Goal: Information Seeking & Learning: Understand process/instructions

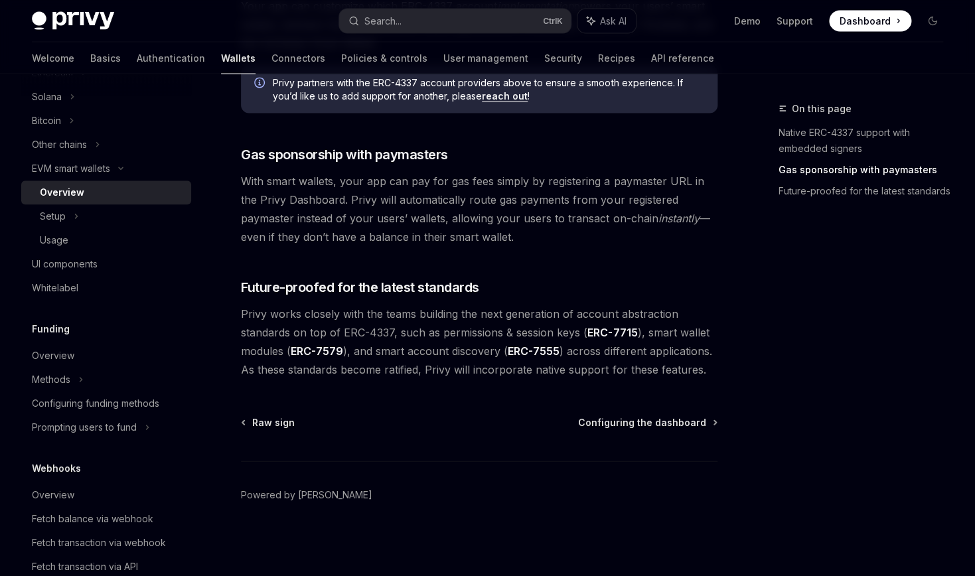
scroll to position [1269, 0]
click at [105, 228] on div "Setup" at bounding box center [106, 216] width 170 height 24
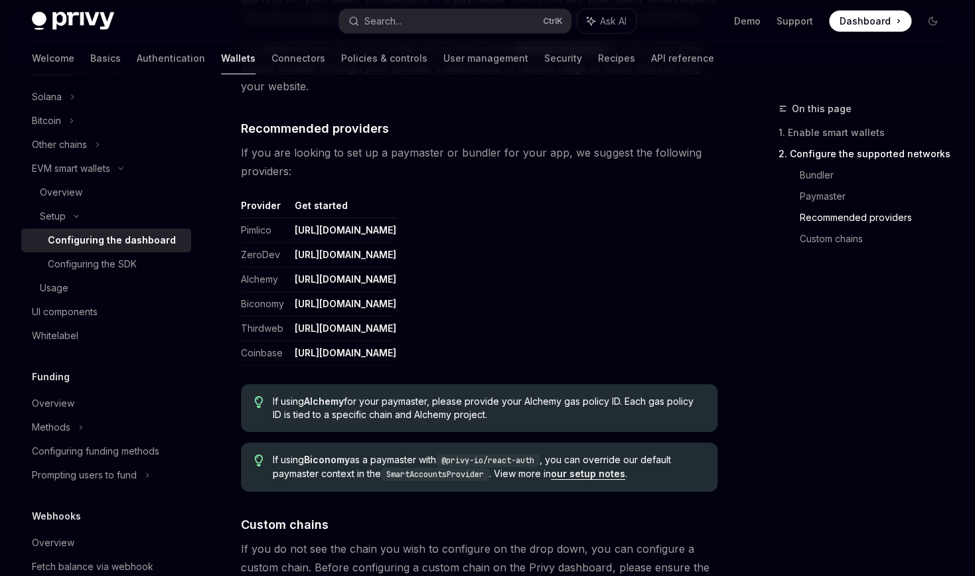
scroll to position [1752, 0]
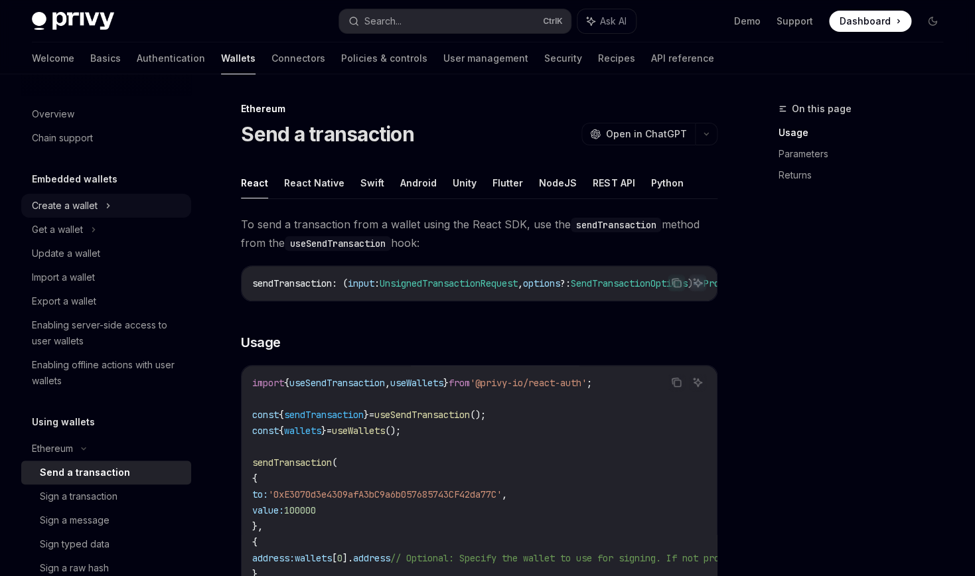
click at [98, 214] on div "Create a wallet" at bounding box center [65, 206] width 66 height 16
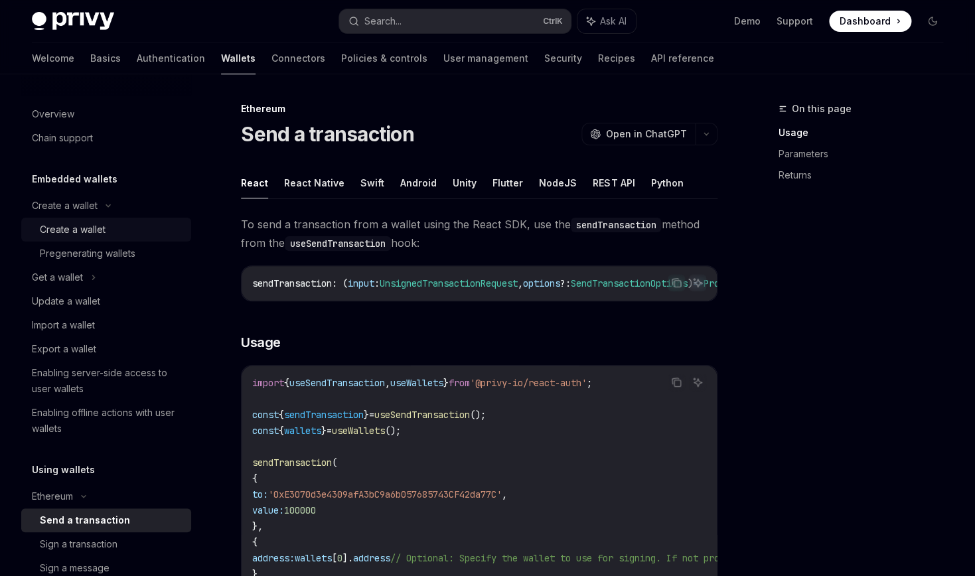
click at [106, 238] on div "Create a wallet" at bounding box center [73, 230] width 66 height 16
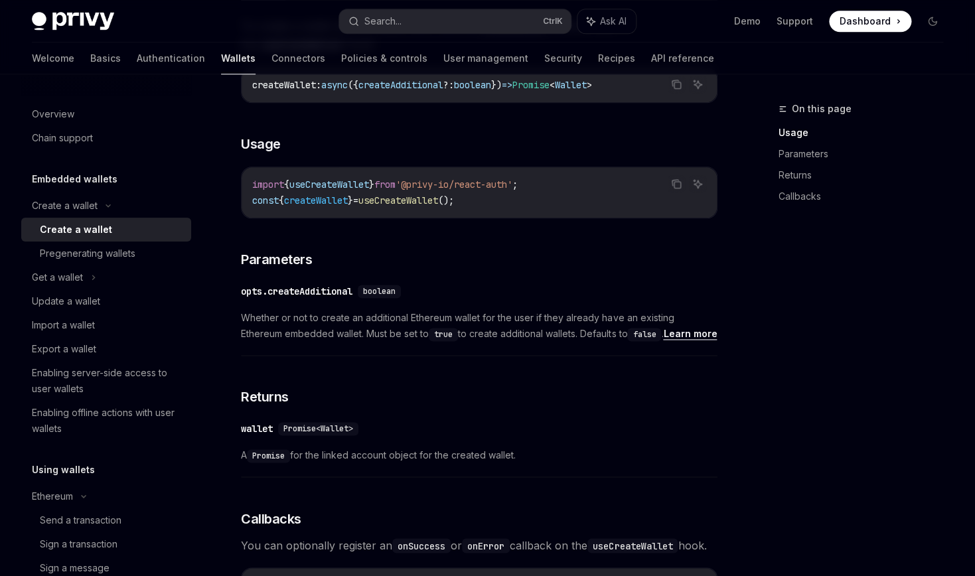
scroll to position [438, 0]
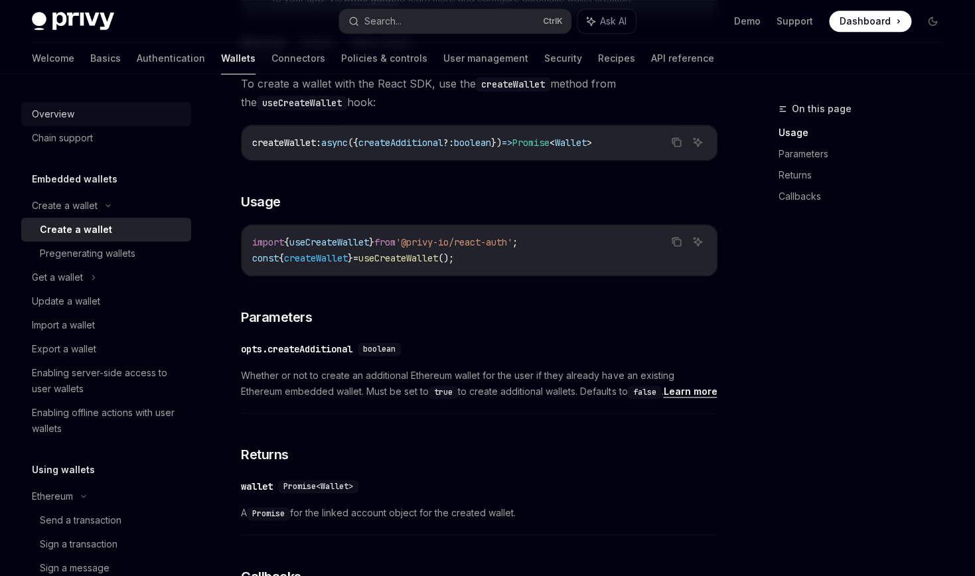
click at [74, 122] on div "Overview" at bounding box center [53, 114] width 42 height 16
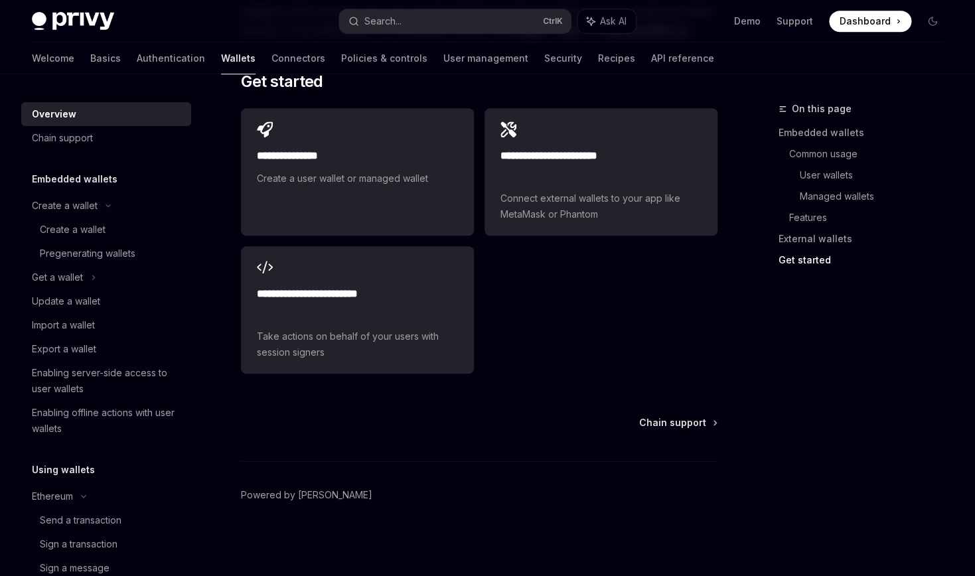
scroll to position [3724, 0]
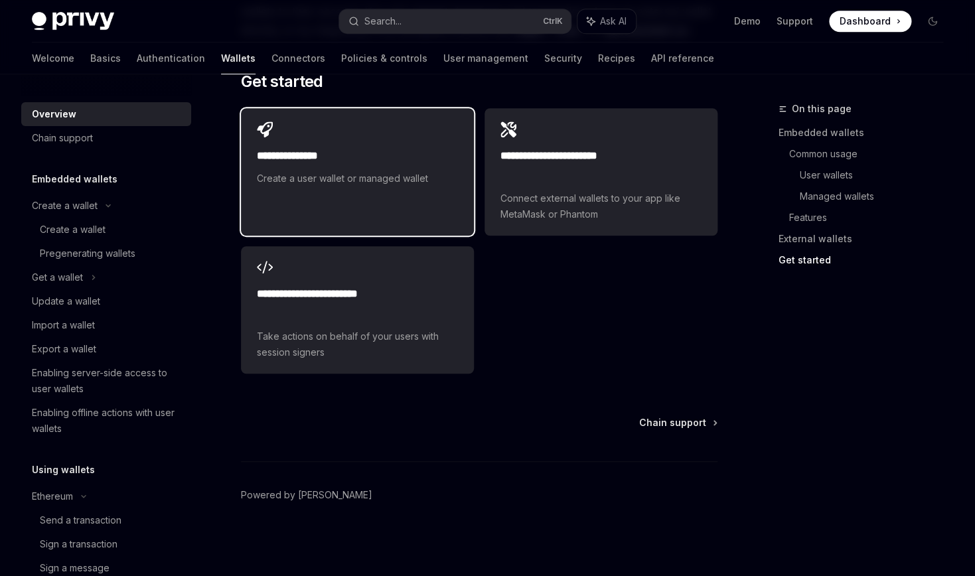
click at [418, 220] on link "**********" at bounding box center [357, 171] width 233 height 127
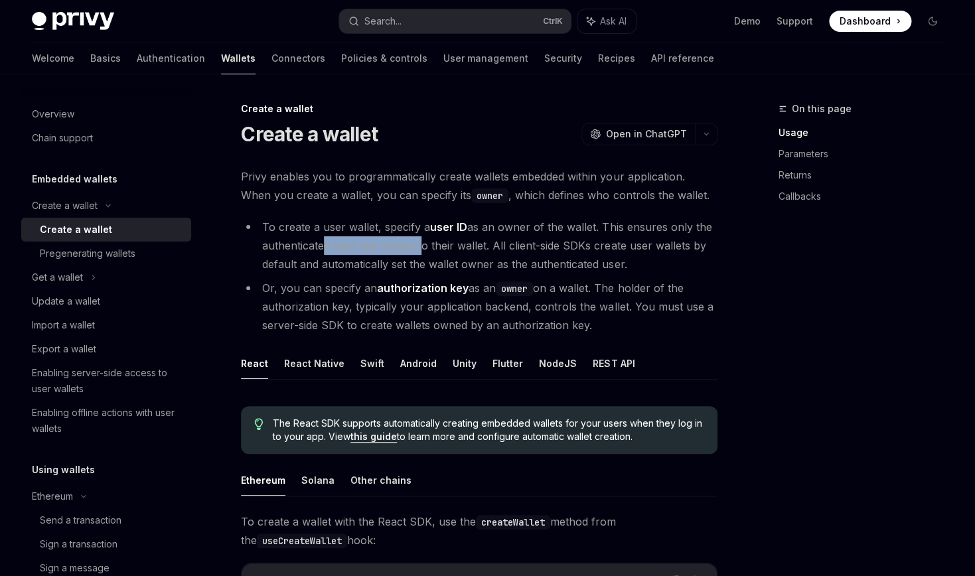
drag, startPoint x: 401, startPoint y: 387, endPoint x: 536, endPoint y: 376, distance: 135.9
click at [526, 273] on li "To create a user wallet, specify a user ID as an owner of the wallet. This ensu…" at bounding box center [479, 246] width 477 height 56
drag, startPoint x: 568, startPoint y: 380, endPoint x: 612, endPoint y: 378, distance: 43.8
click at [586, 273] on li "To create a user wallet, specify a user ID as an owner of the wallet. This ensu…" at bounding box center [479, 246] width 477 height 56
drag, startPoint x: 612, startPoint y: 378, endPoint x: 636, endPoint y: 381, distance: 24.0
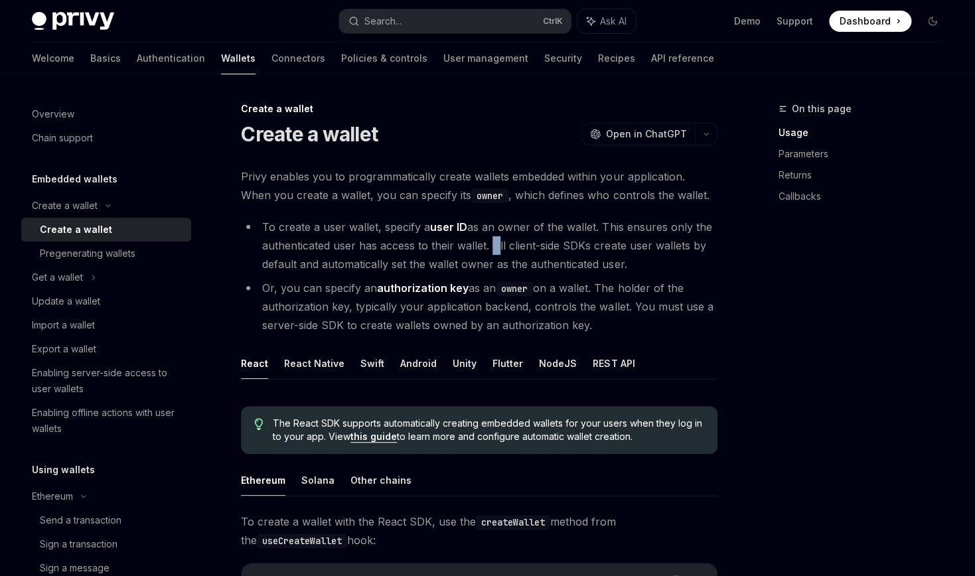
click at [625, 273] on li "To create a user wallet, specify a user ID as an owner of the wallet. This ensu…" at bounding box center [479, 246] width 477 height 56
drag, startPoint x: 636, startPoint y: 381, endPoint x: 649, endPoint y: 383, distance: 12.8
click at [641, 273] on li "To create a user wallet, specify a user ID as an owner of the wallet. This ensu…" at bounding box center [479, 246] width 477 height 56
click at [650, 273] on li "To create a user wallet, specify a user ID as an owner of the wallet. This ensu…" at bounding box center [479, 246] width 477 height 56
drag, startPoint x: 434, startPoint y: 398, endPoint x: 470, endPoint y: 401, distance: 35.9
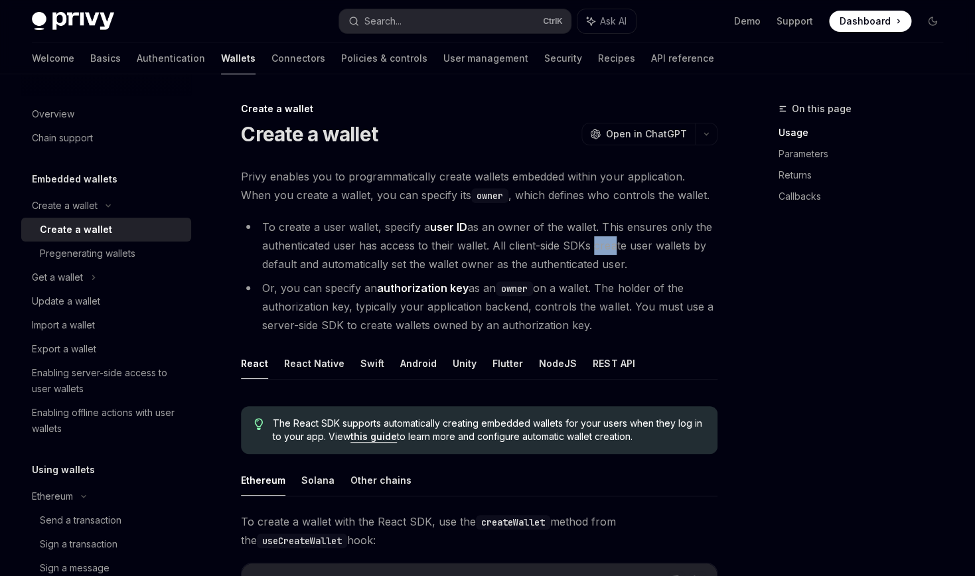
click at [466, 273] on li "To create a user wallet, specify a user ID as an owner of the wallet. This ensu…" at bounding box center [479, 246] width 477 height 56
drag, startPoint x: 503, startPoint y: 402, endPoint x: 518, endPoint y: 403, distance: 15.3
click at [517, 273] on li "To create a user wallet, specify a user ID as an owner of the wallet. This ensu…" at bounding box center [479, 246] width 477 height 56
drag, startPoint x: 534, startPoint y: 403, endPoint x: 564, endPoint y: 404, distance: 30.6
click at [550, 273] on li "To create a user wallet, specify a user ID as an owner of the wallet. This ensu…" at bounding box center [479, 246] width 477 height 56
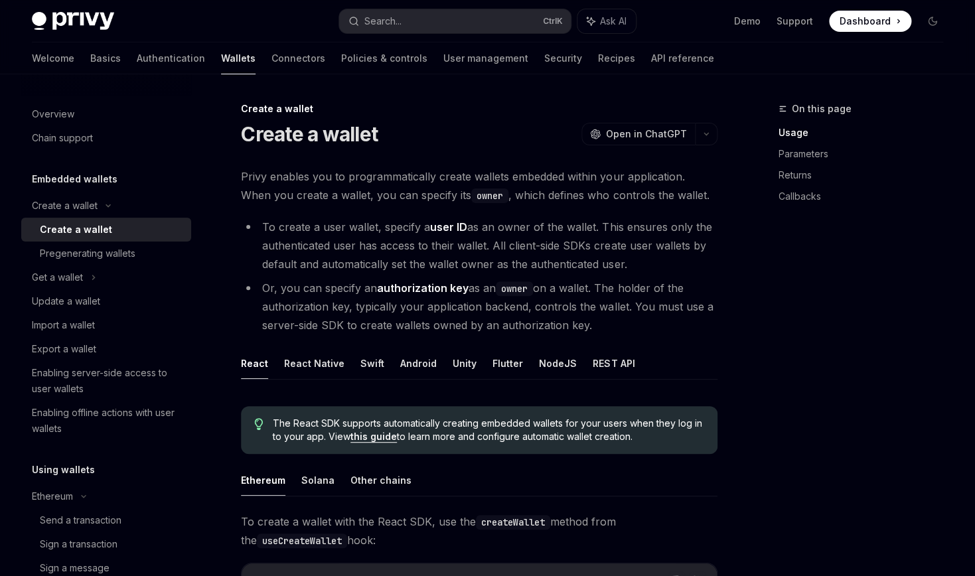
drag, startPoint x: 570, startPoint y: 404, endPoint x: 598, endPoint y: 408, distance: 28.7
click at [583, 273] on li "To create a user wallet, specify a user ID as an owner of the wallet. This ensu…" at bounding box center [479, 246] width 477 height 56
drag, startPoint x: 604, startPoint y: 408, endPoint x: 617, endPoint y: 411, distance: 12.9
click at [617, 273] on li "To create a user wallet, specify a user ID as an owner of the wallet. This ensu…" at bounding box center [479, 246] width 477 height 56
click at [644, 273] on li "To create a user wallet, specify a user ID as an owner of the wallet. This ensu…" at bounding box center [479, 246] width 477 height 56
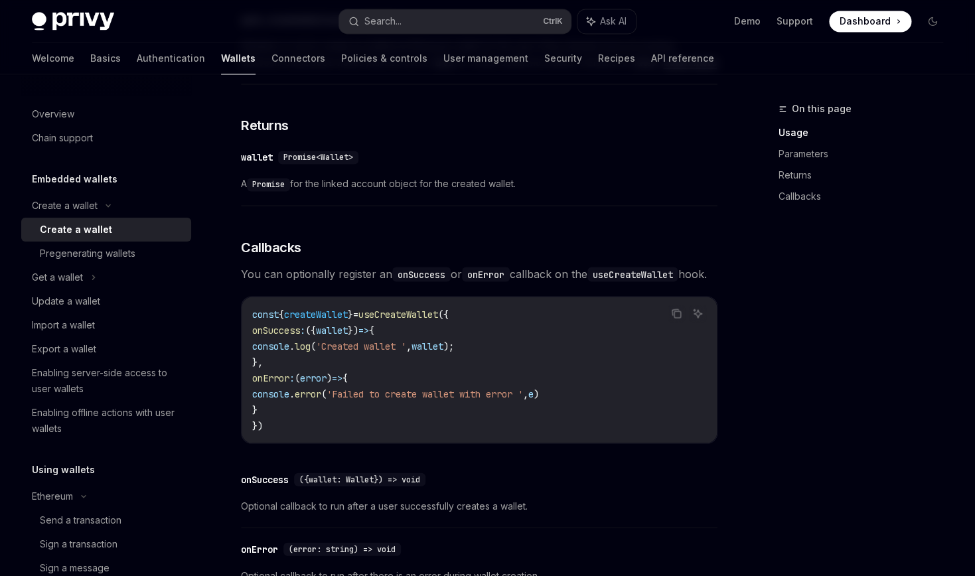
scroll to position [767, 0]
drag, startPoint x: 531, startPoint y: 335, endPoint x: 546, endPoint y: 336, distance: 15.3
drag, startPoint x: 549, startPoint y: 337, endPoint x: 560, endPoint y: 339, distance: 11.5
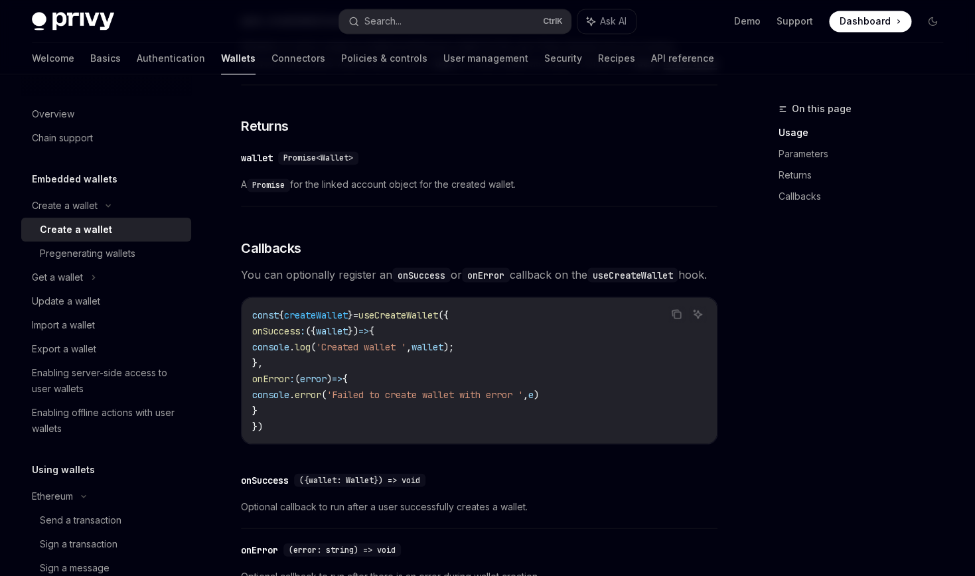
scroll to position [0, 72]
click at [96, 25] on img at bounding box center [73, 21] width 82 height 19
type textarea "*"
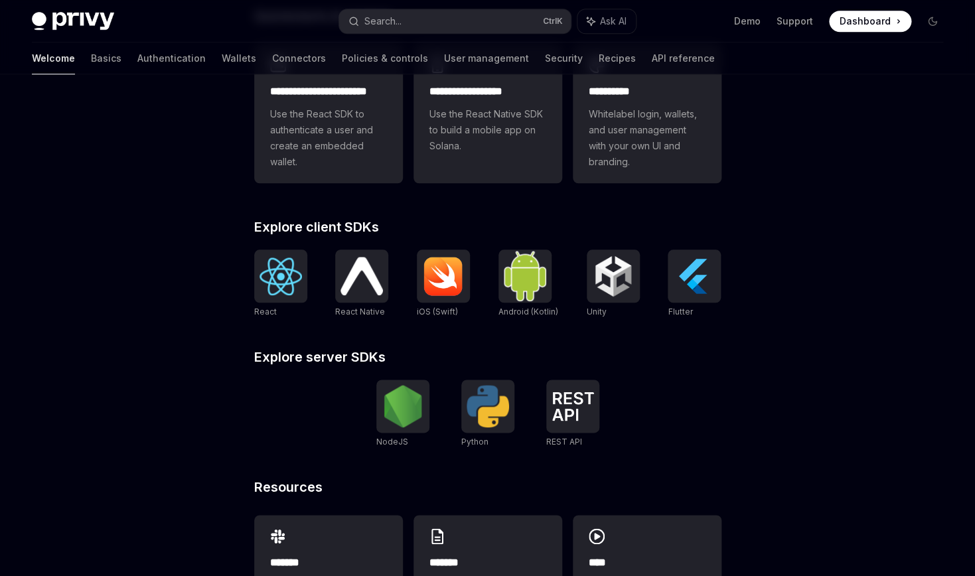
scroll to position [438, 0]
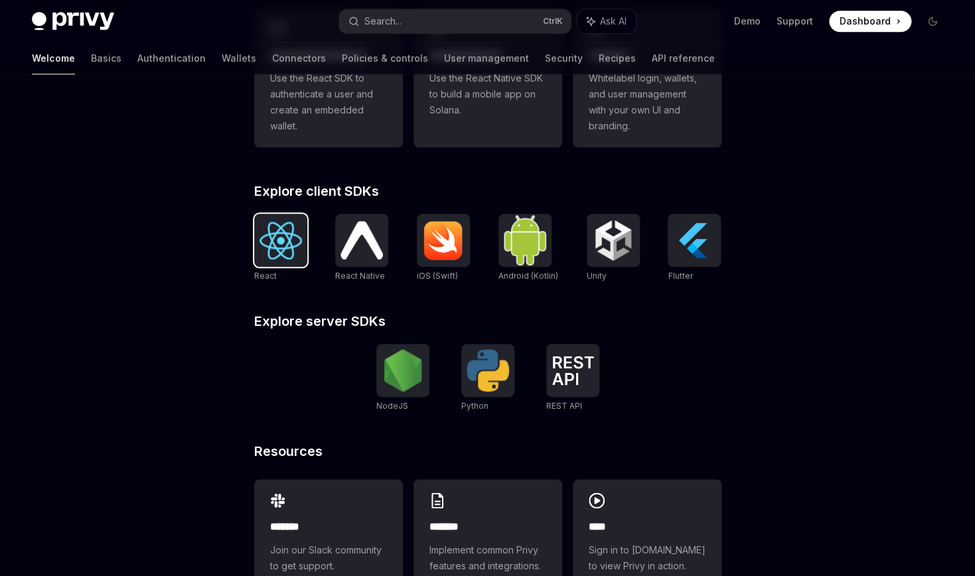
click at [260, 260] on img at bounding box center [281, 241] width 42 height 38
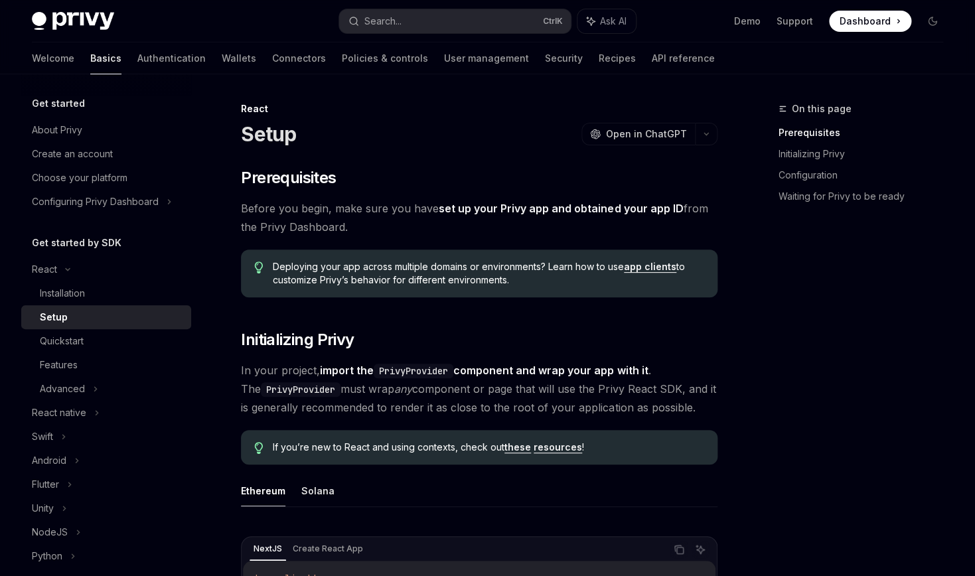
click at [148, 301] on div "Installation" at bounding box center [111, 293] width 143 height 16
type textarea "*"
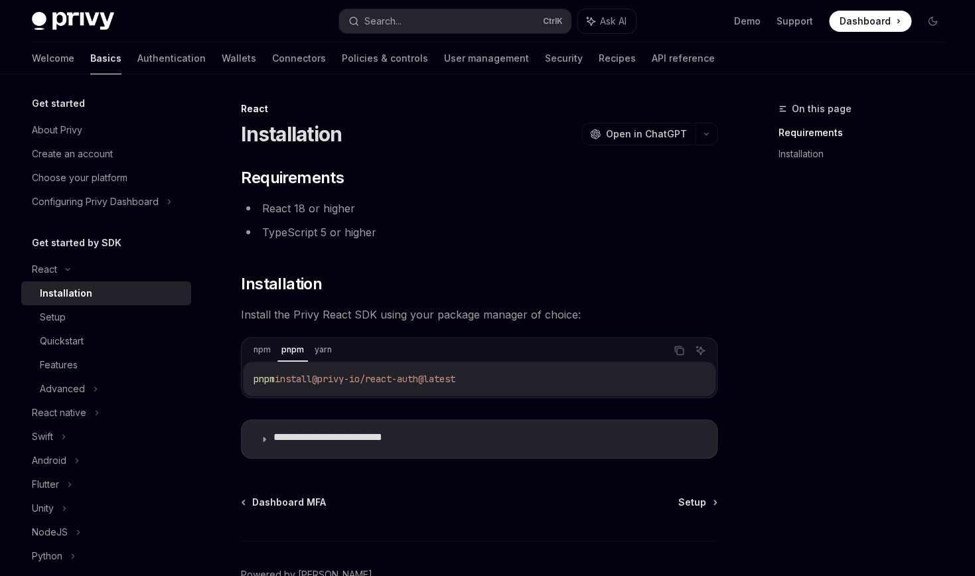
click at [385, 387] on code "pnpm install @privy-io/react-auth@latest" at bounding box center [479, 379] width 451 height 16
click at [675, 352] on icon "Copy the contents from the code block" at bounding box center [678, 350] width 7 height 6
click at [752, 427] on div "On this page Requirements Installation" at bounding box center [853, 338] width 202 height 475
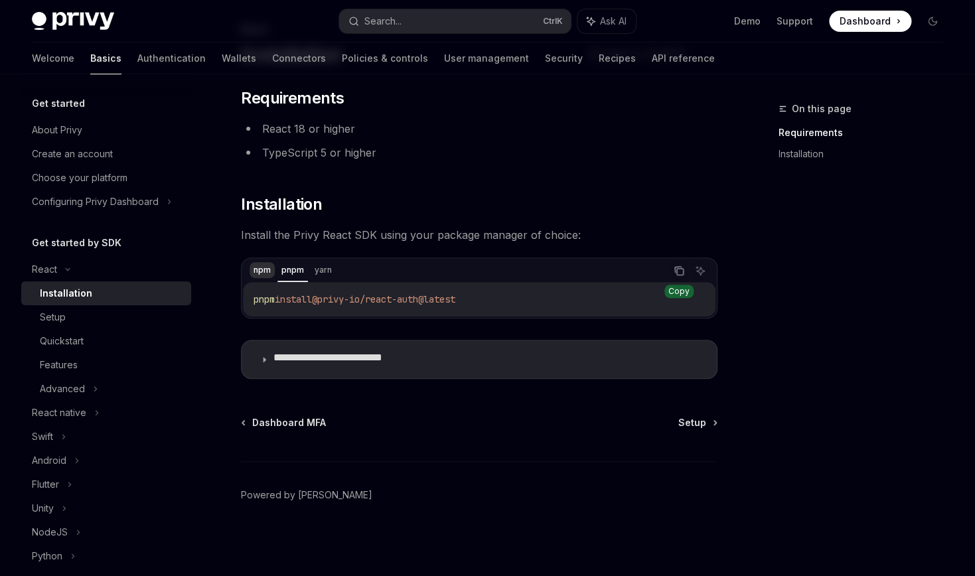
scroll to position [110, 0]
click at [452, 305] on span "@privy-io/react-auth@latest" at bounding box center [383, 299] width 143 height 12
copy span "pnpm install @privy-io/react-auth@latest"
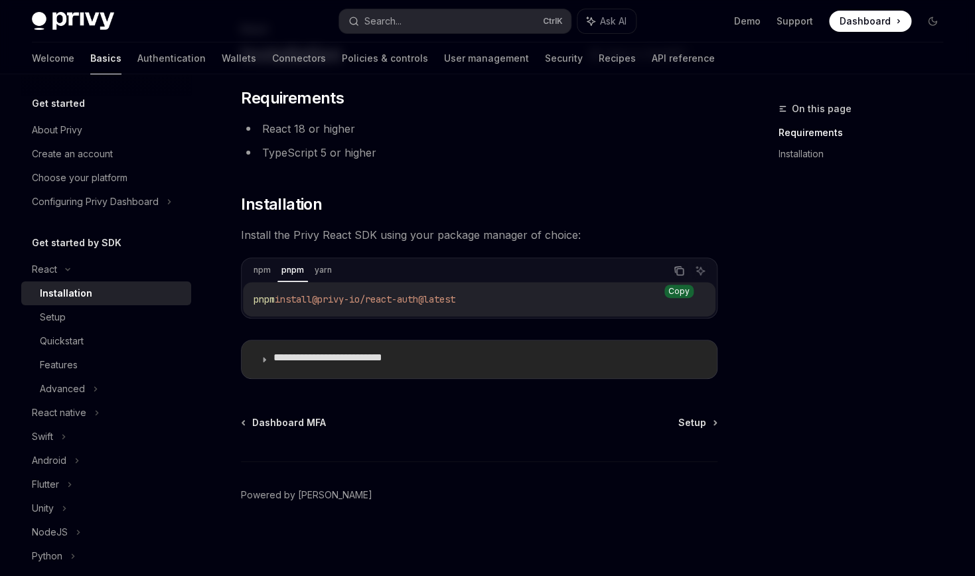
click at [424, 368] on p "**********" at bounding box center [367, 359] width 188 height 17
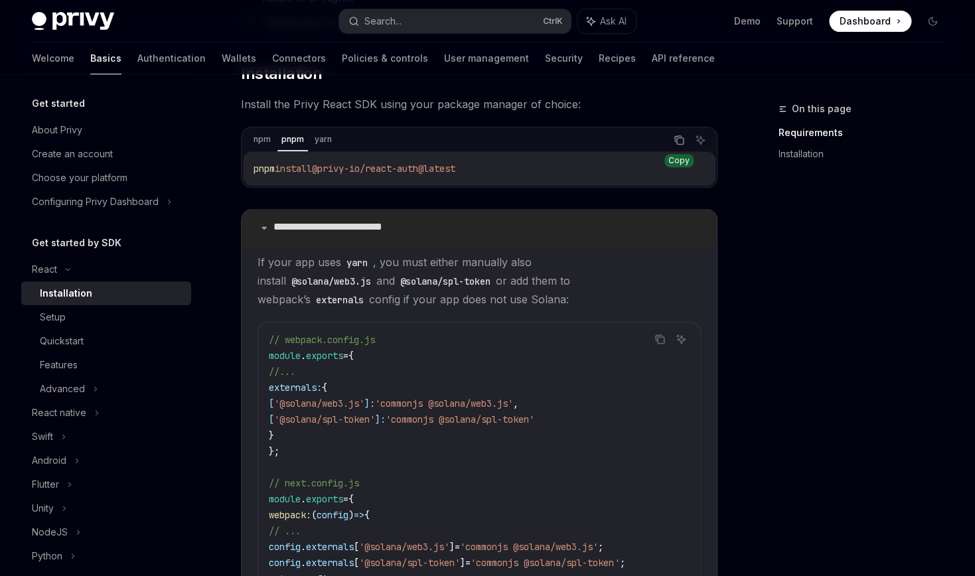
scroll to position [329, 0]
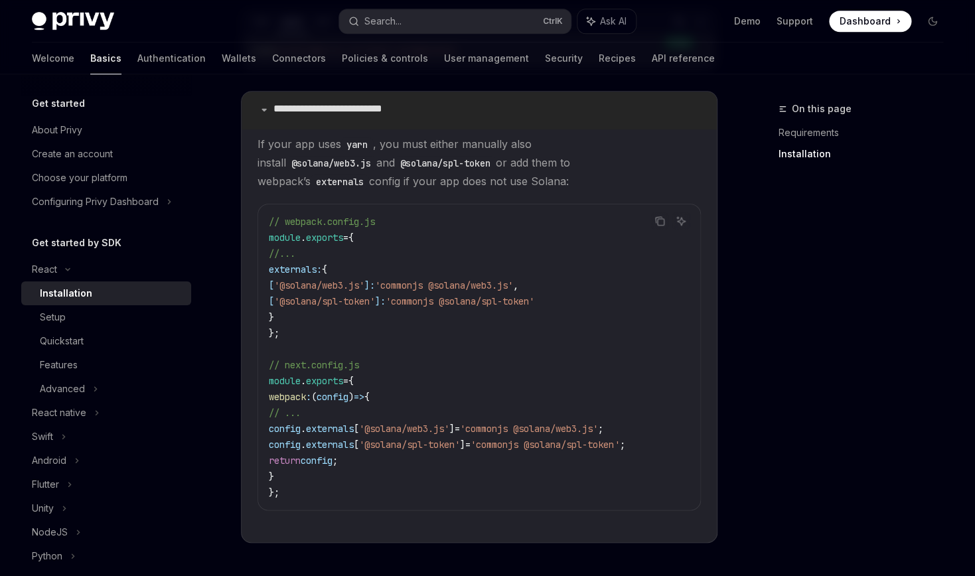
click at [347, 119] on p "**********" at bounding box center [367, 110] width 188 height 17
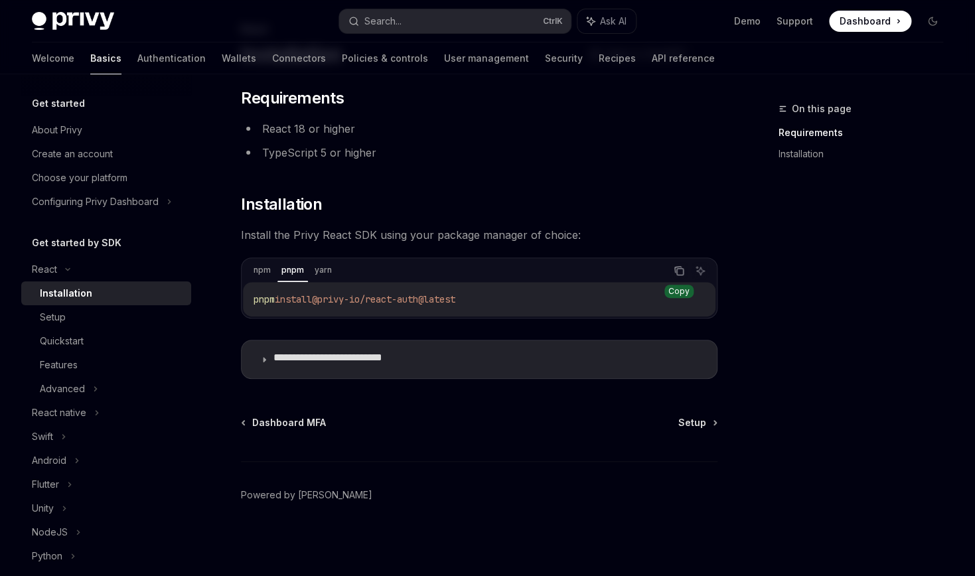
scroll to position [152, 0]
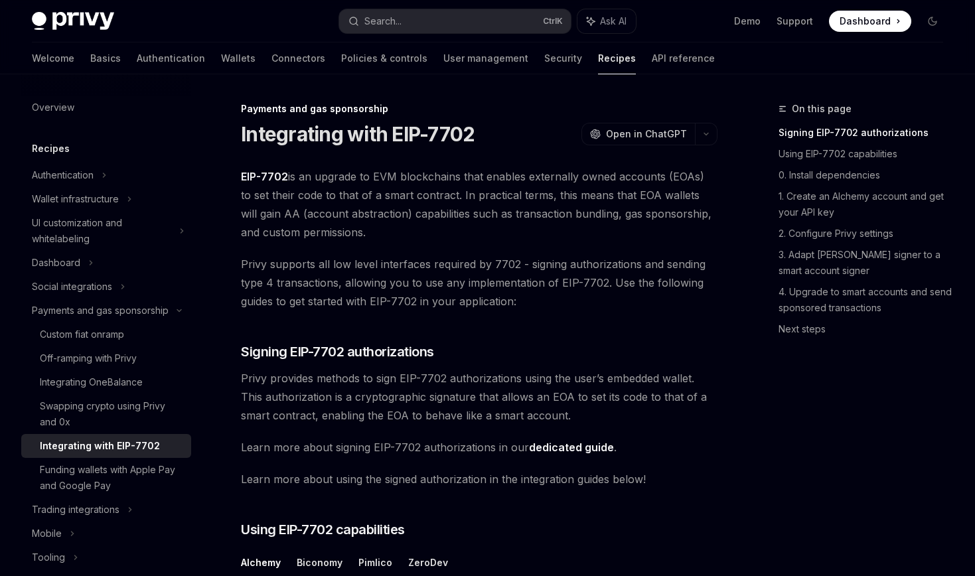
scroll to position [767, 0]
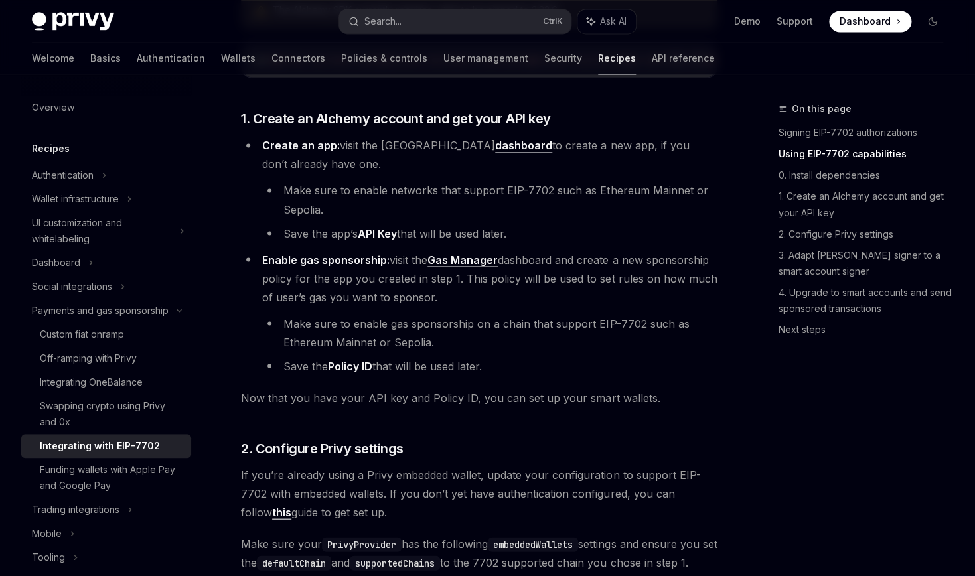
type textarea "*"
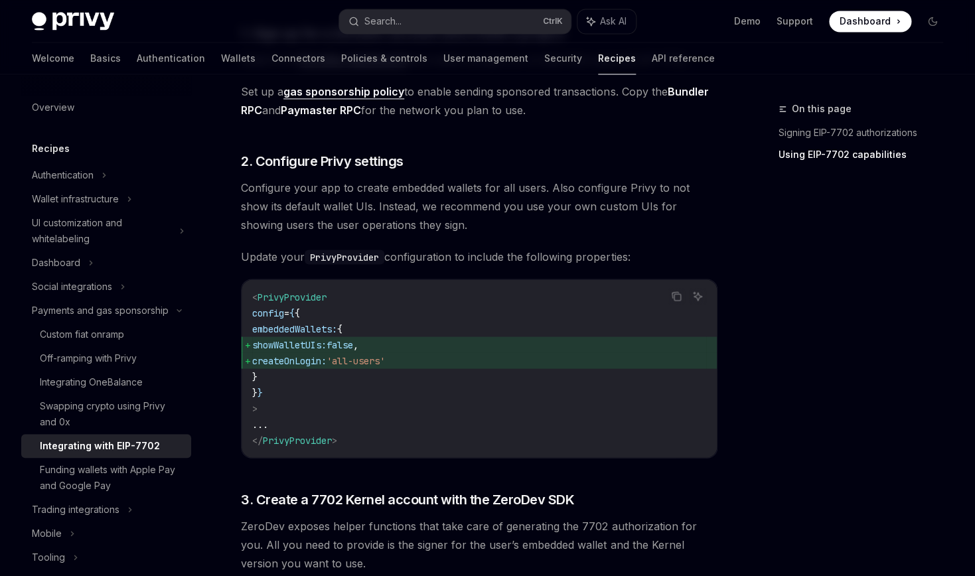
scroll to position [876, 0]
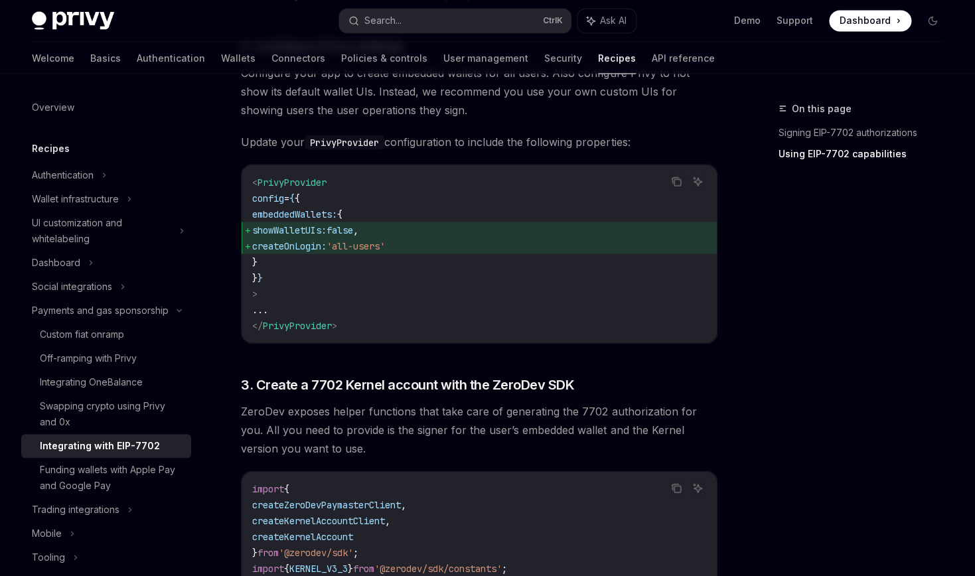
scroll to position [986, 0]
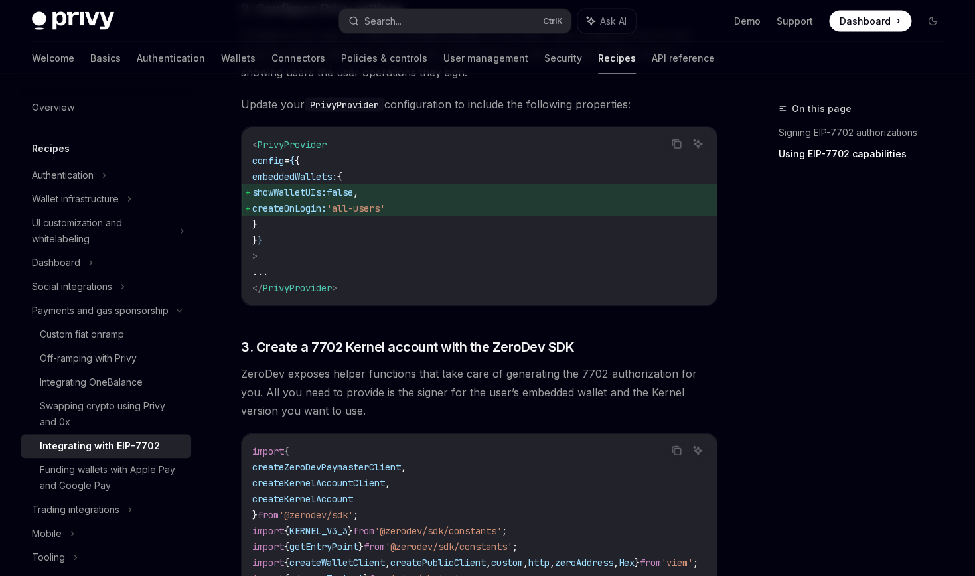
drag, startPoint x: 447, startPoint y: 323, endPoint x: 512, endPoint y: 321, distance: 65.7
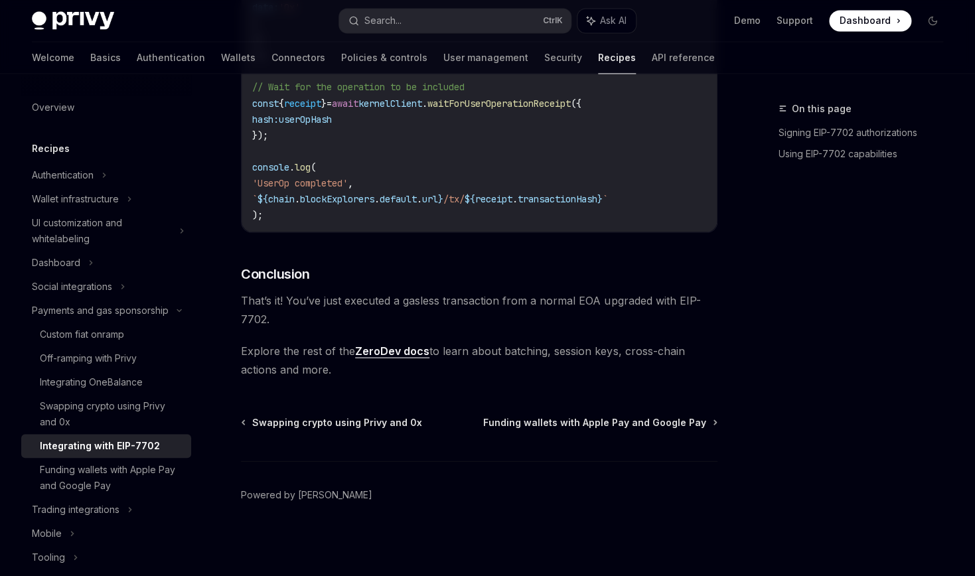
scroll to position [3176, 0]
